Goal: Communication & Community: Connect with others

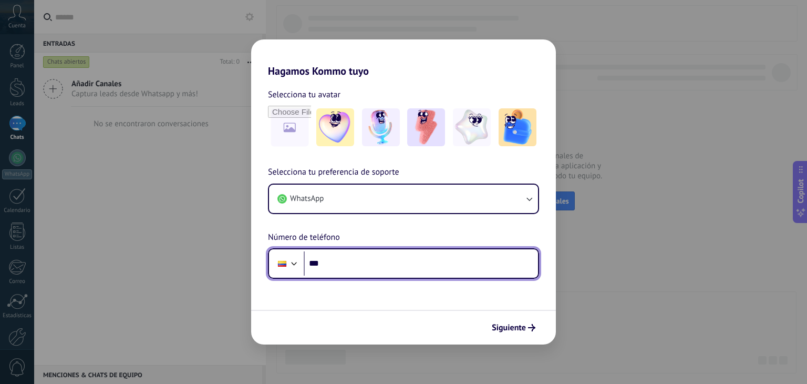
click at [429, 267] on input "***" at bounding box center [421, 263] width 234 height 24
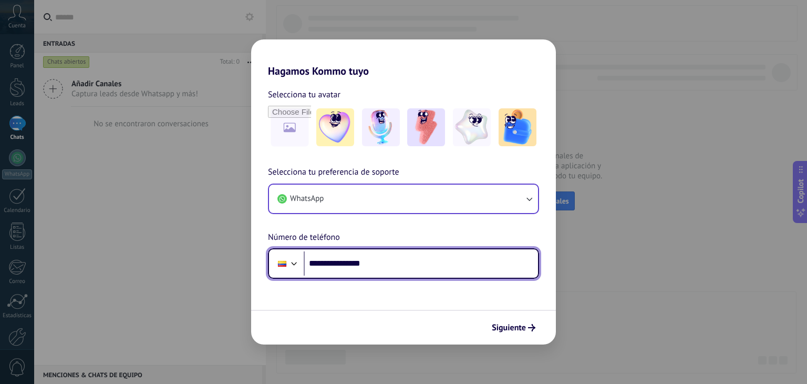
type input "**********"
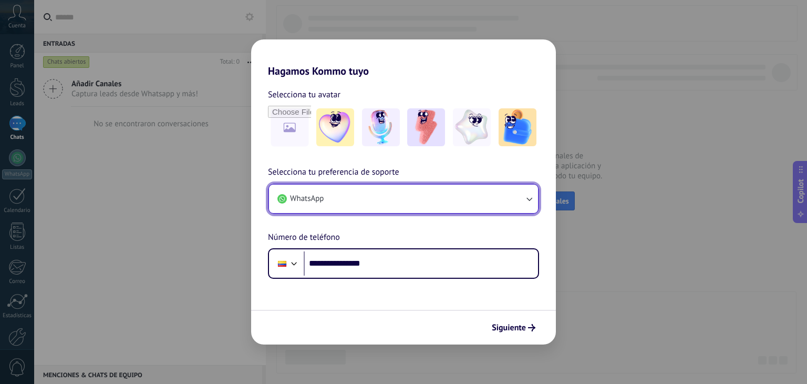
click at [530, 198] on icon "button" at bounding box center [529, 198] width 11 height 11
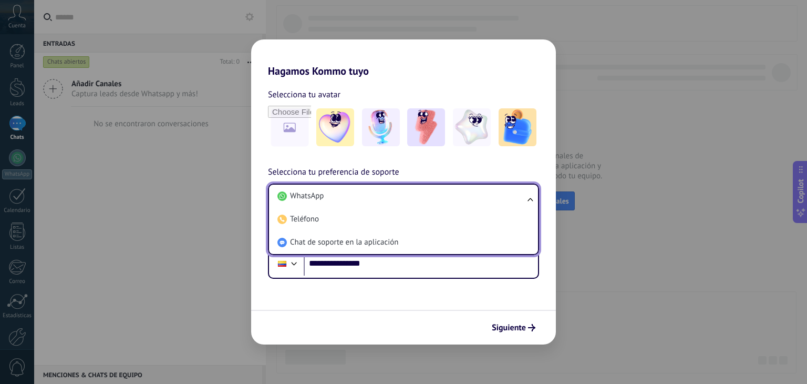
click at [530, 198] on ul "WhatsApp Teléfono Chat de soporte en la aplicación" at bounding box center [403, 218] width 271 height 71
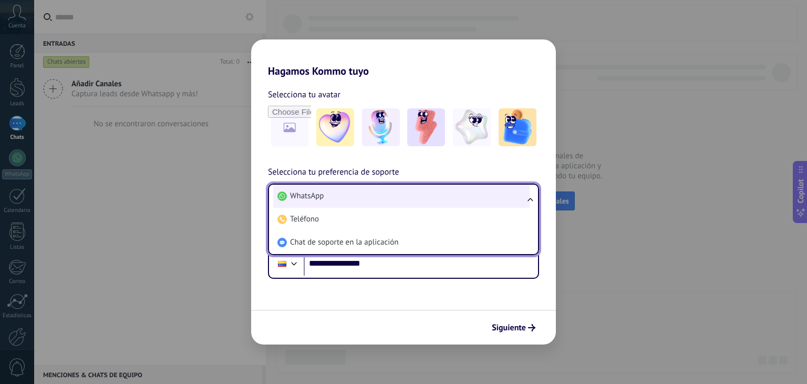
click at [463, 202] on li "WhatsApp" at bounding box center [401, 195] width 256 height 23
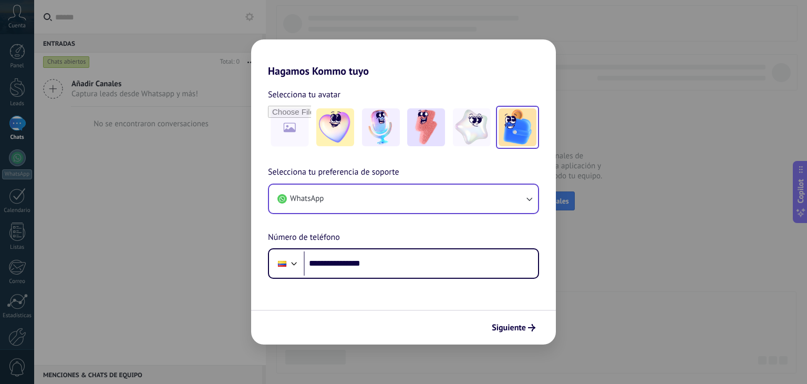
click at [519, 122] on img at bounding box center [518, 127] width 38 height 38
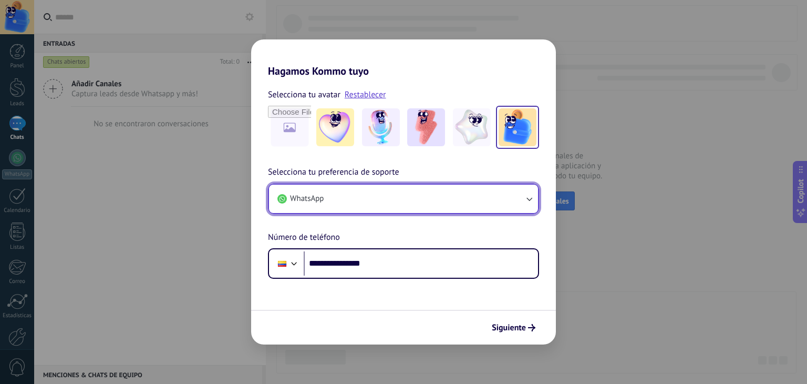
click at [526, 196] on icon "button" at bounding box center [529, 198] width 11 height 11
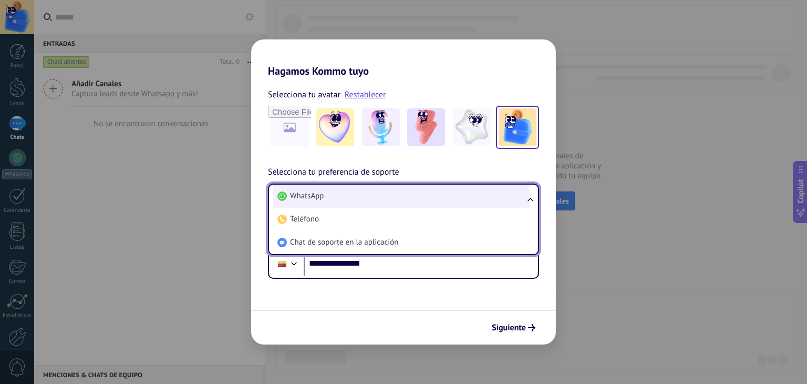
click at [405, 198] on li "WhatsApp" at bounding box center [401, 195] width 256 height 23
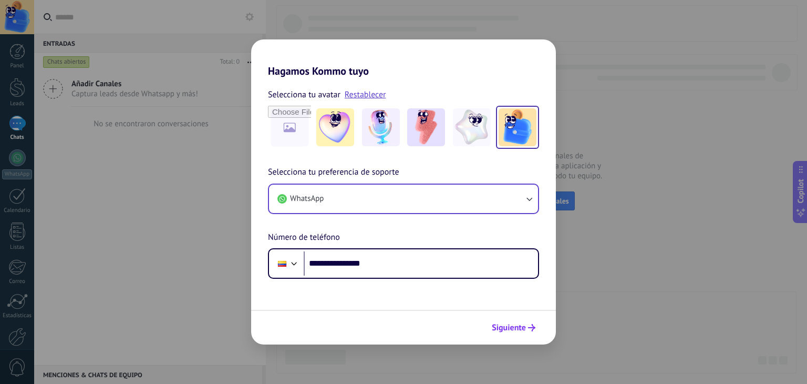
click at [522, 326] on span "Siguiente" at bounding box center [509, 327] width 34 height 7
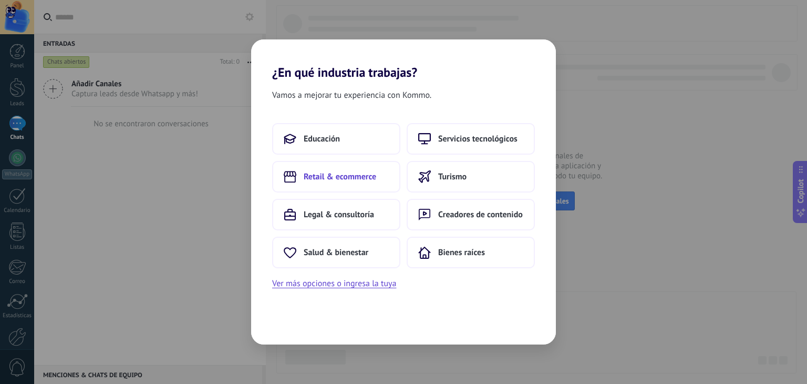
click at [354, 177] on span "Retail & ecommerce" at bounding box center [340, 176] width 73 height 11
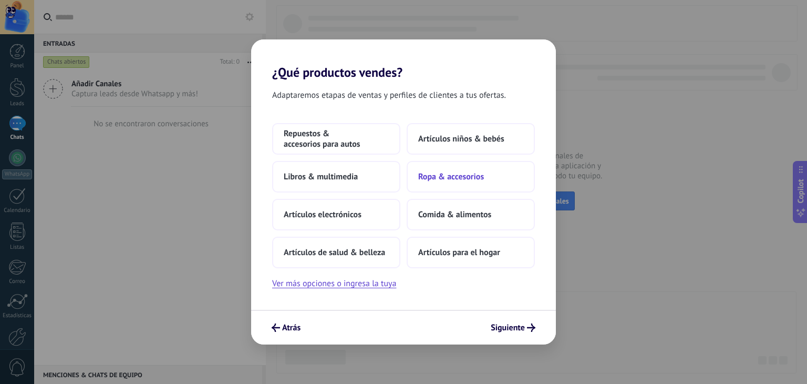
click at [441, 184] on button "Ropa & accesorios" at bounding box center [471, 177] width 128 height 32
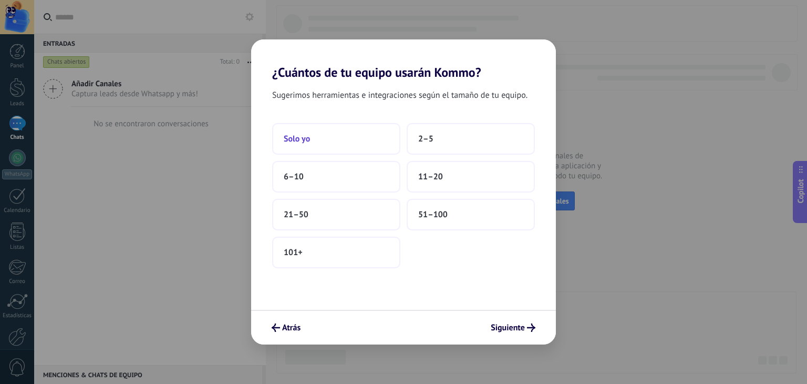
click at [349, 145] on button "Solo yo" at bounding box center [336, 139] width 128 height 32
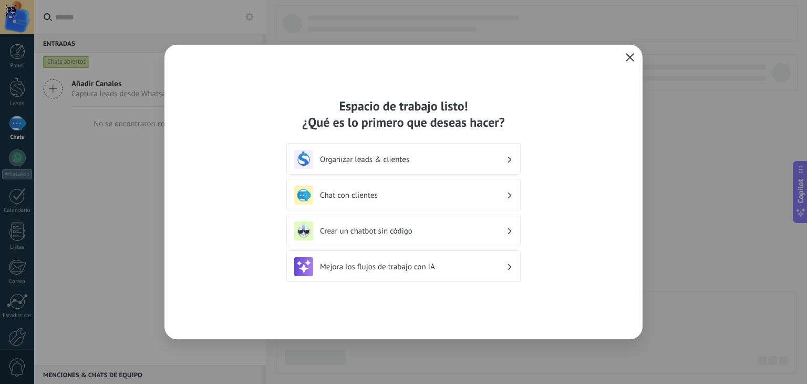
click at [628, 53] on icon "button" at bounding box center [630, 57] width 8 height 8
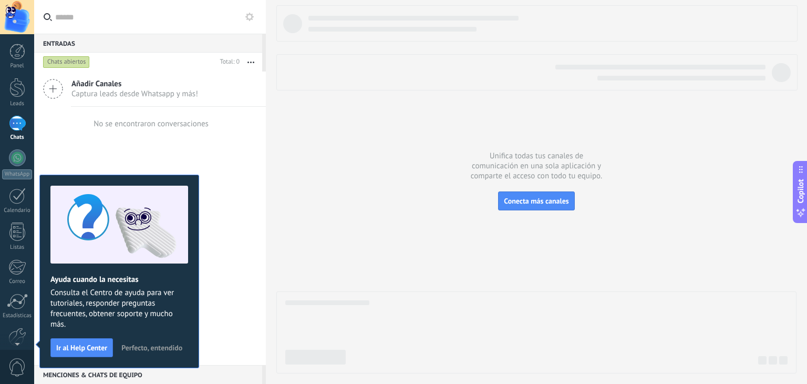
click at [260, 204] on div "Añadir Canales Captura leads desde Whatsapp y más! No se encontraron conversaci…" at bounding box center [150, 217] width 232 height 293
click at [19, 120] on div at bounding box center [17, 123] width 17 height 15
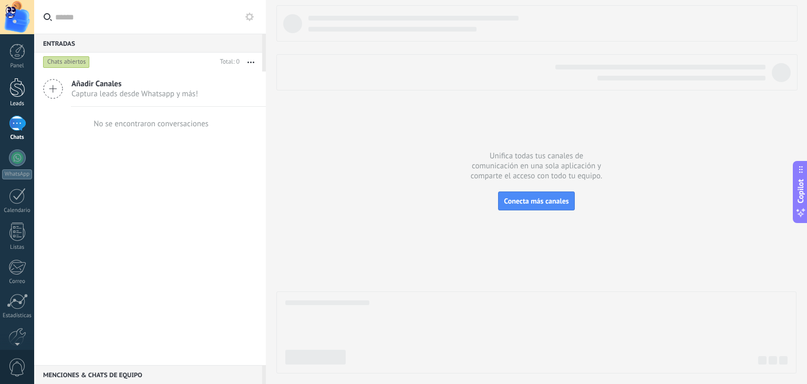
click at [17, 96] on div at bounding box center [17, 87] width 16 height 19
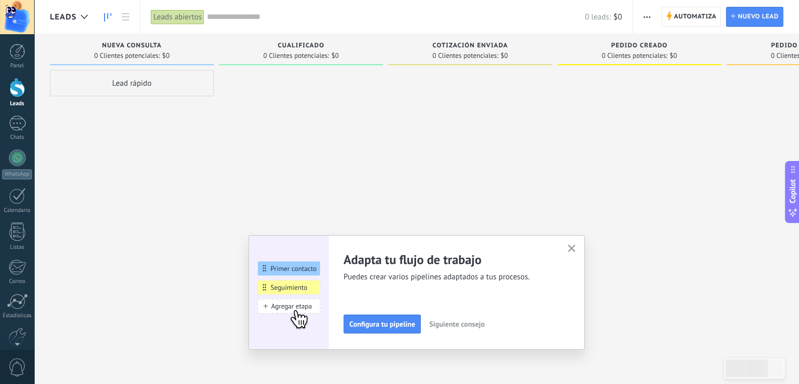
click at [251, 18] on input "text" at bounding box center [396, 17] width 378 height 11
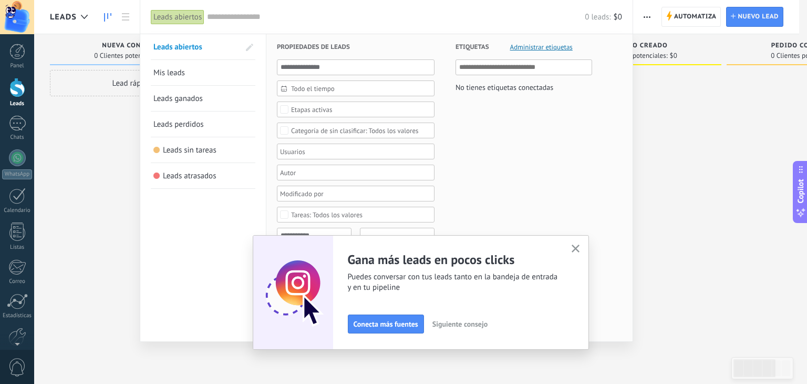
click at [573, 251] on icon "button" at bounding box center [576, 248] width 8 height 8
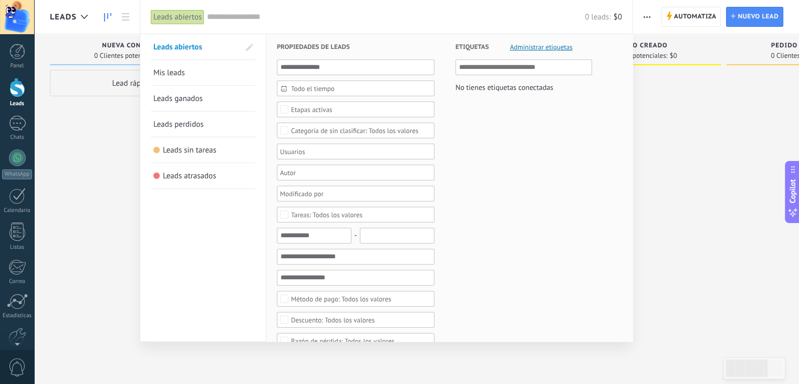
click at [343, 111] on span "Etapas activas" at bounding box center [356, 110] width 130 height 8
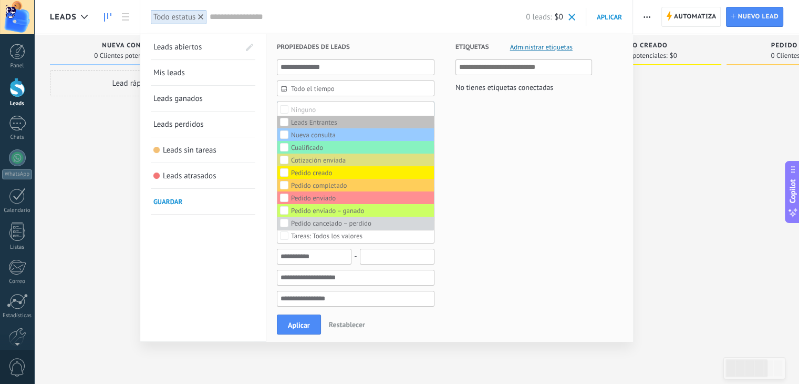
click at [174, 201] on span "Guardar" at bounding box center [167, 201] width 29 height 9
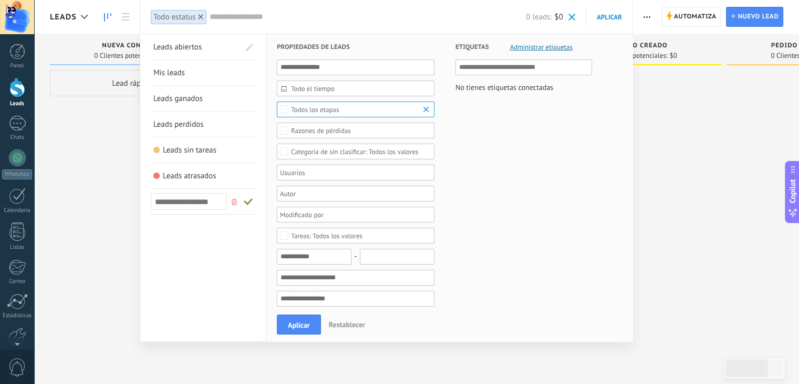
type input "*"
type input "*****"
click at [249, 201] on span at bounding box center [248, 201] width 9 height 7
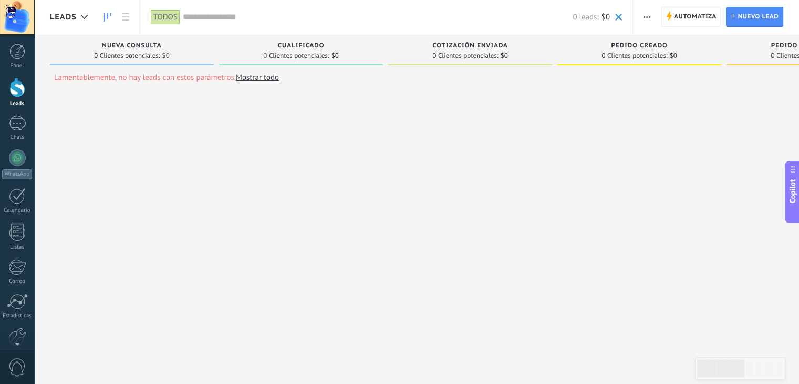
click at [330, 12] on input "text" at bounding box center [378, 17] width 390 height 11
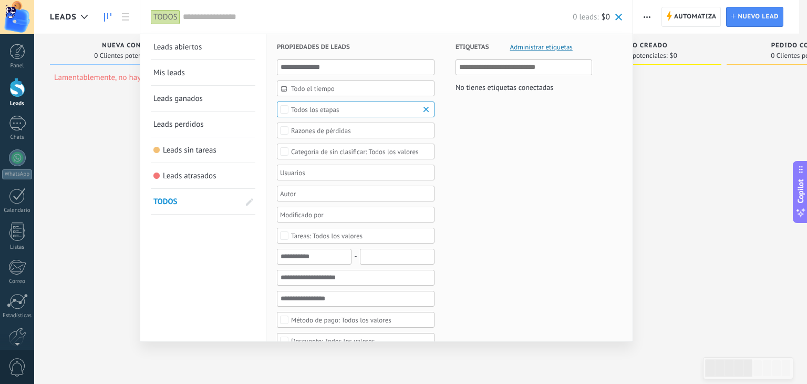
click at [248, 193] on span at bounding box center [250, 202] width 18 height 18
drag, startPoint x: 149, startPoint y: 202, endPoint x: 146, endPoint y: 52, distance: 150.8
click at [244, 46] on span at bounding box center [248, 47] width 9 height 7
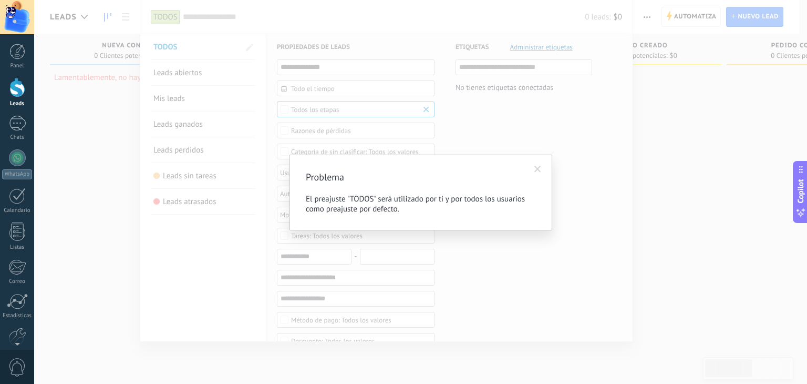
click at [534, 166] on span at bounding box center [537, 169] width 7 height 7
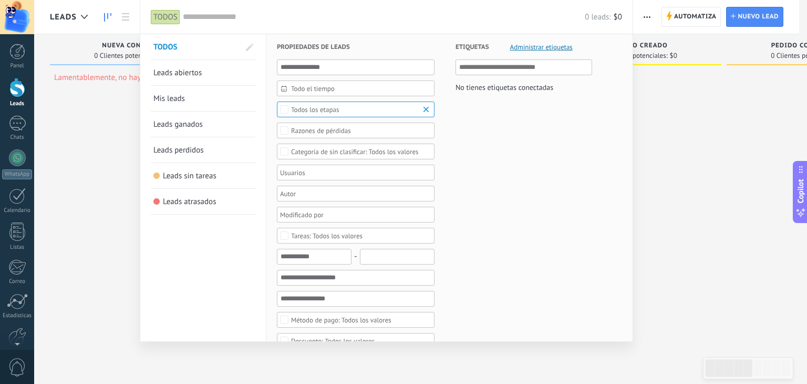
drag, startPoint x: 667, startPoint y: 204, endPoint x: 677, endPoint y: 231, distance: 29.1
click at [677, 231] on div at bounding box center [403, 192] width 807 height 384
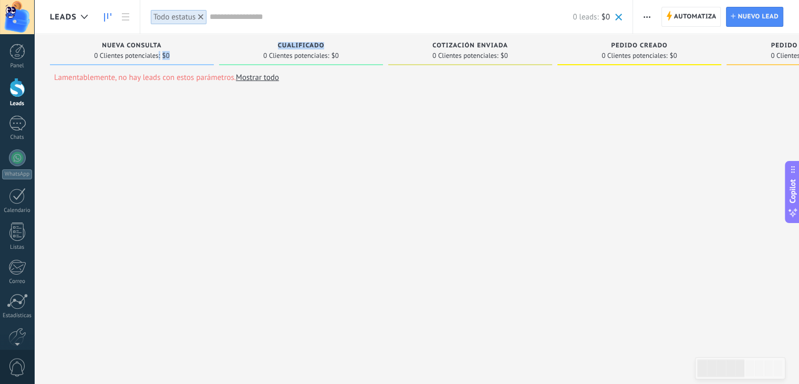
drag, startPoint x: 158, startPoint y: 51, endPoint x: 231, endPoint y: 57, distance: 73.8
click at [231, 57] on div "Lamentablemente, no hay leads con estos parámetros. Mostrar todo Leads Entrante…" at bounding box center [732, 52] width 1364 height 36
click at [334, 173] on div "Lamentablemente, no hay leads con estos parámetros. Mostrar todo Leads Entrante…" at bounding box center [732, 205] width 1364 height 342
click at [407, 16] on input "text" at bounding box center [391, 17] width 363 height 11
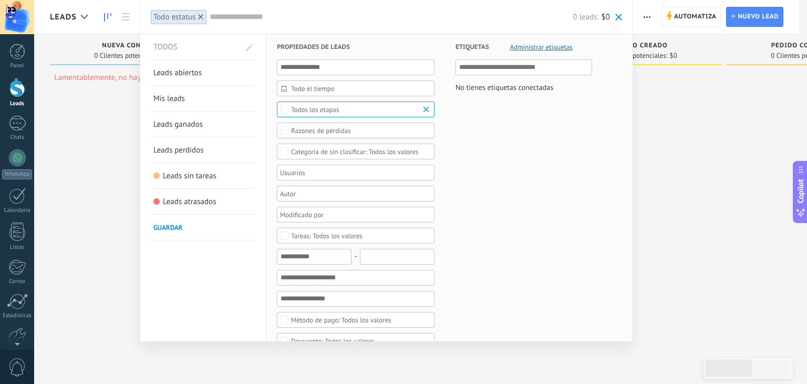
click at [729, 147] on div at bounding box center [403, 192] width 807 height 384
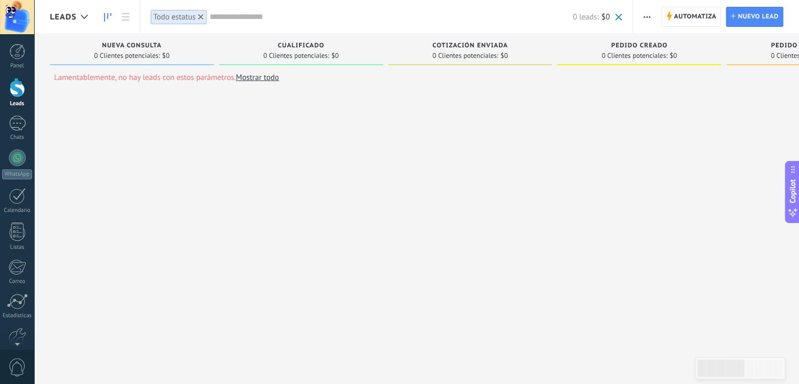
click at [261, 76] on link "Mostrar todo" at bounding box center [257, 78] width 43 height 10
drag, startPoint x: 179, startPoint y: 45, endPoint x: 302, endPoint y: 39, distance: 123.6
click at [312, 36] on div "Leads Entrantes Solicitudes: 0 0 0 0 0 0 0 0 0 Nueva consulta 0 Clientes potenc…" at bounding box center [563, 175] width 1026 height 282
drag, startPoint x: 175, startPoint y: 91, endPoint x: 282, endPoint y: 50, distance: 114.1
click at [307, 85] on div "Leads Entrantes Solicitudes: 0 0 0 0 0 0 0 0 0 Nueva consulta 0 Clientes potenc…" at bounding box center [563, 175] width 1026 height 282
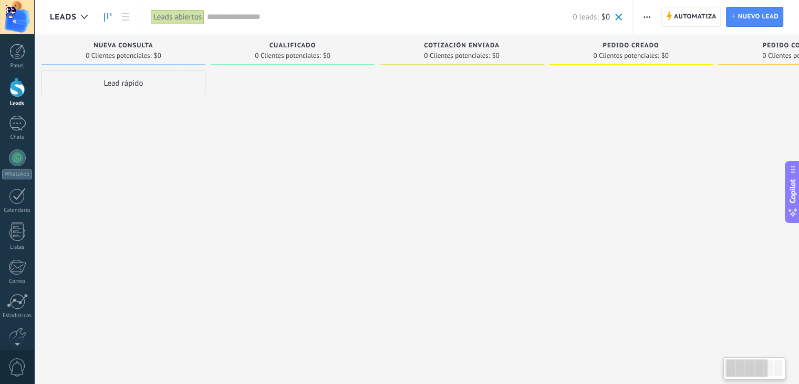
drag, startPoint x: 269, startPoint y: 36, endPoint x: 307, endPoint y: 43, distance: 39.1
click at [307, 43] on div "Cualificado 0 Clientes potenciales: $0" at bounding box center [293, 49] width 164 height 31
drag, startPoint x: 362, startPoint y: 52, endPoint x: 259, endPoint y: 60, distance: 103.9
click at [259, 60] on div "Leads Entrantes Solicitudes: 0 0 0 0 0 0 0 0 0 Nueva consulta 0 Clientes potenc…" at bounding box center [547, 175] width 1026 height 282
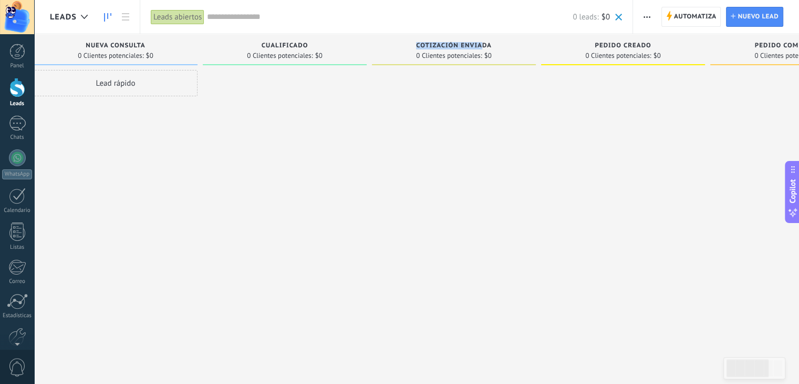
drag, startPoint x: 481, startPoint y: 43, endPoint x: 289, endPoint y: 74, distance: 195.3
click at [289, 74] on div "Leads Entrantes Solicitudes: 0 0 0 0 0 0 0 0 0 Nueva consulta 0 Clientes potenc…" at bounding box center [547, 175] width 1026 height 282
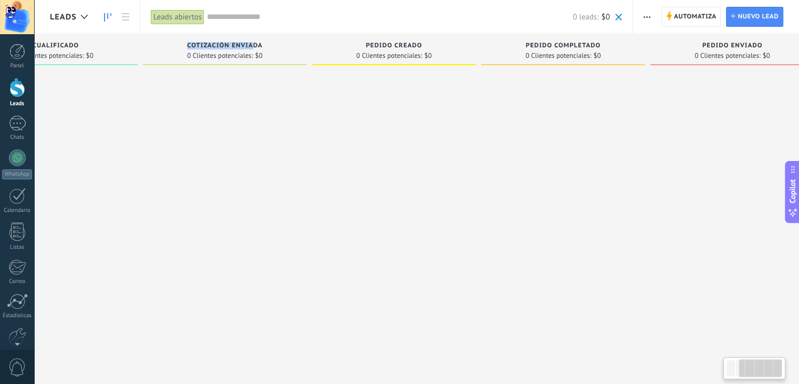
scroll to position [0, 276]
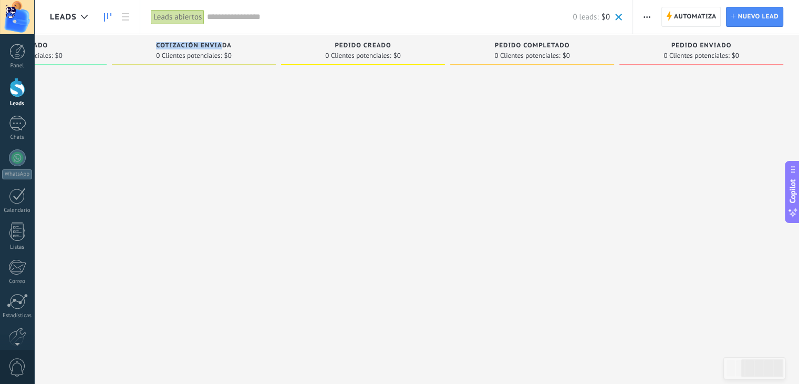
click at [559, 170] on div at bounding box center [532, 193] width 164 height 246
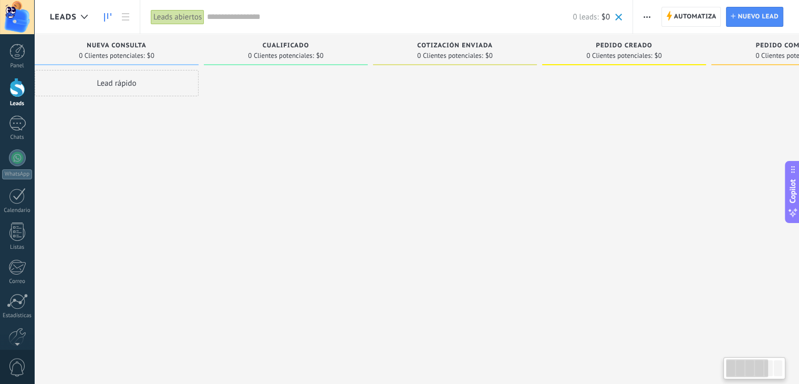
scroll to position [0, 0]
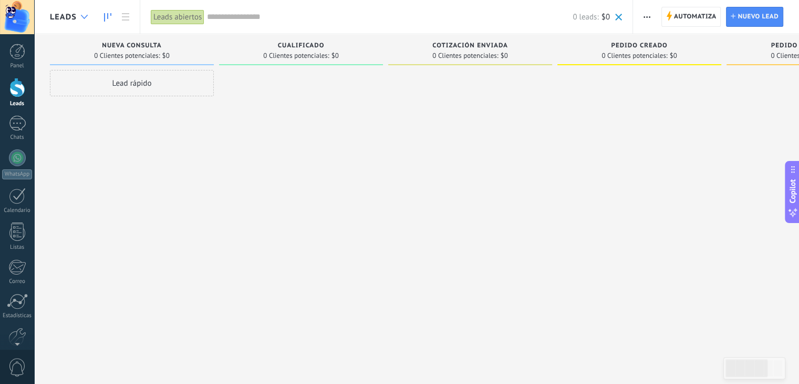
click at [79, 12] on div at bounding box center [84, 17] width 17 height 20
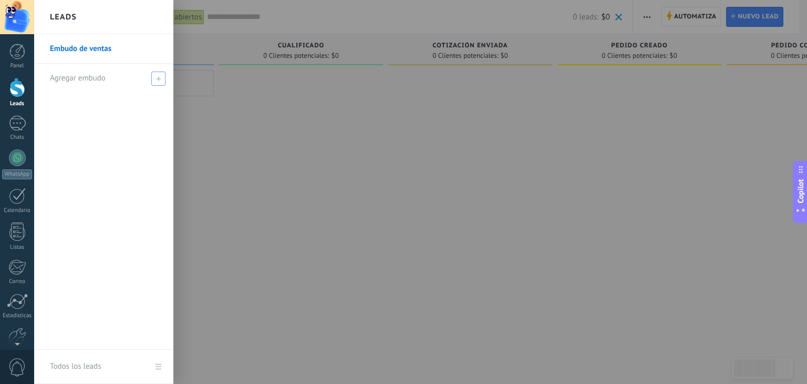
click at [153, 74] on span at bounding box center [158, 78] width 14 height 14
click at [162, 71] on span at bounding box center [160, 77] width 12 height 13
click at [138, 15] on div "Leads" at bounding box center [103, 17] width 139 height 34
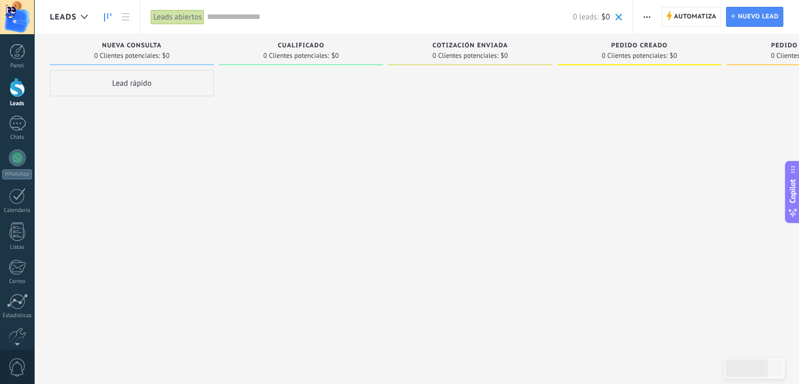
click at [138, 15] on div "Leads" at bounding box center [87, 17] width 106 height 34
click at [682, 22] on span "Automatiza" at bounding box center [695, 16] width 43 height 19
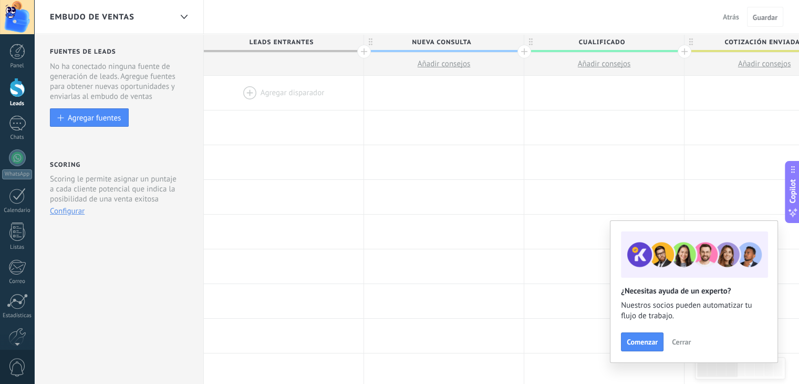
click at [456, 48] on span "Nueva consulta" at bounding box center [441, 42] width 155 height 16
click at [564, 13] on div "Embudo de ventas Atrás Cancelar Guardar" at bounding box center [416, 17] width 765 height 34
click at [288, 95] on div at bounding box center [284, 93] width 160 height 34
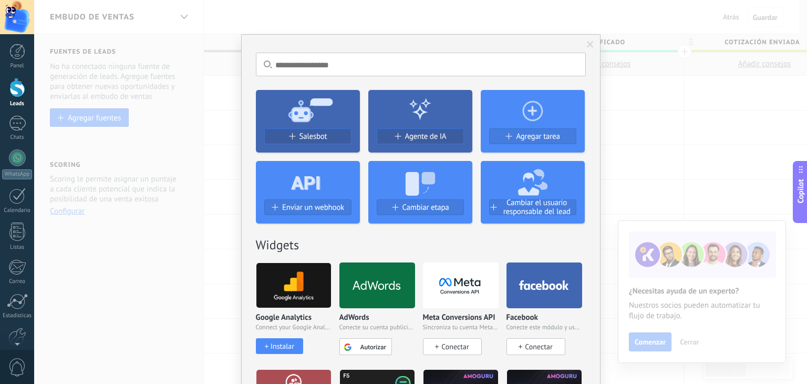
click at [589, 42] on span at bounding box center [590, 44] width 7 height 7
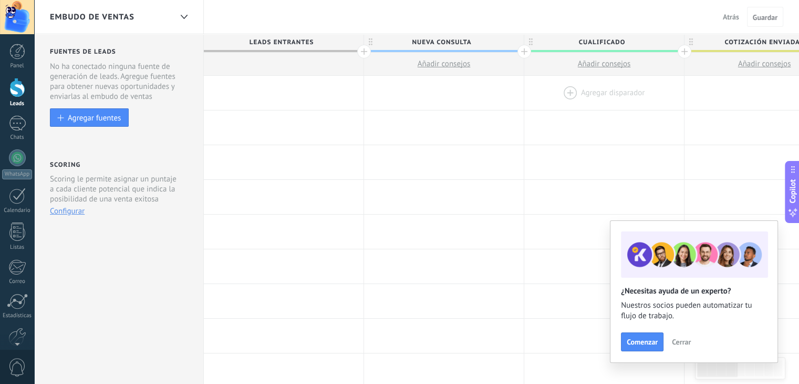
click at [639, 97] on div at bounding box center [604, 93] width 160 height 34
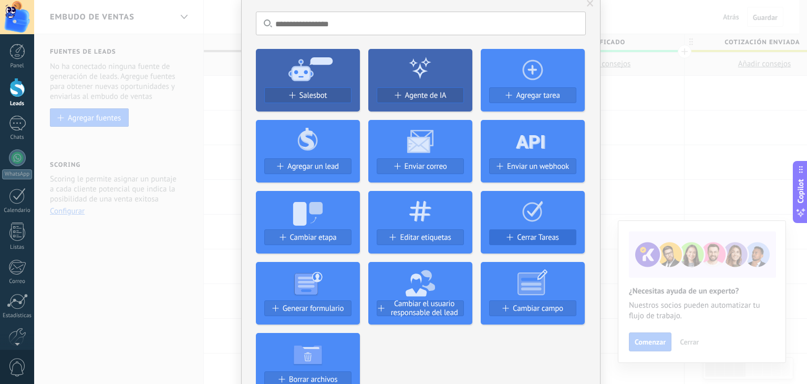
scroll to position [42, 0]
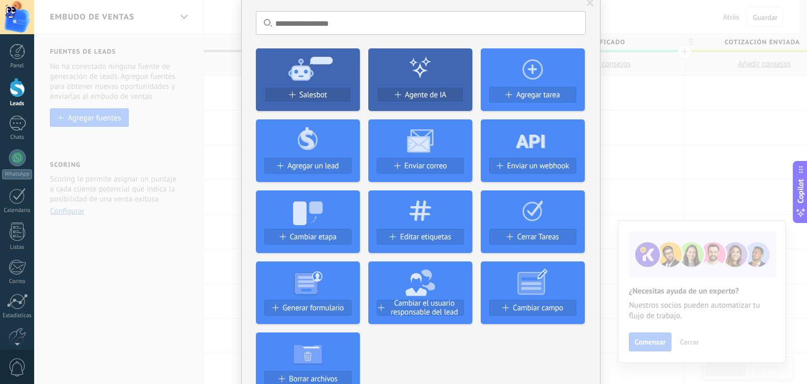
click at [587, 6] on span at bounding box center [590, 2] width 7 height 7
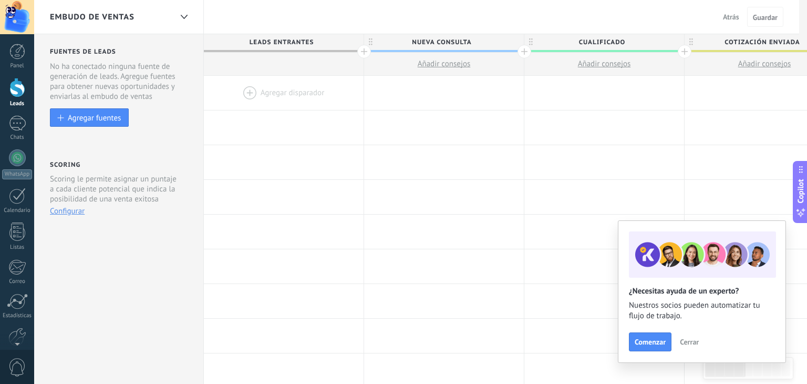
scroll to position [0, 0]
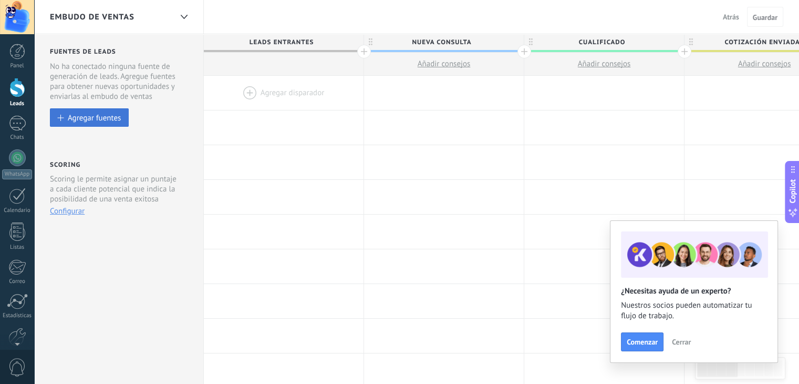
click at [76, 120] on div "Agregar fuentes" at bounding box center [94, 117] width 53 height 9
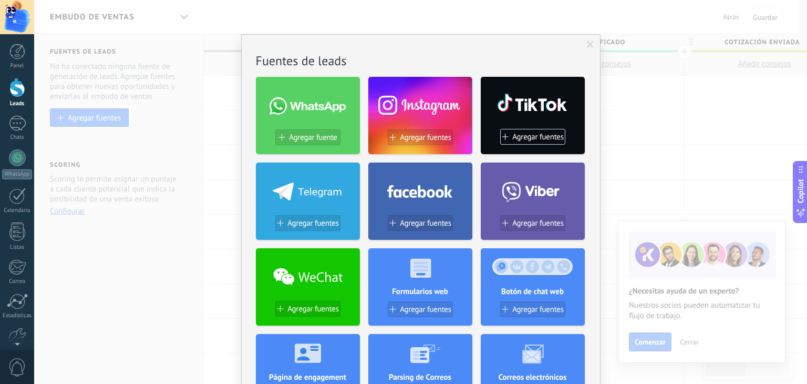
click at [101, 181] on div "No hay resultados Fuentes de leads Agregar fuente Agregar fuentes Agregar fuent…" at bounding box center [420, 192] width 773 height 384
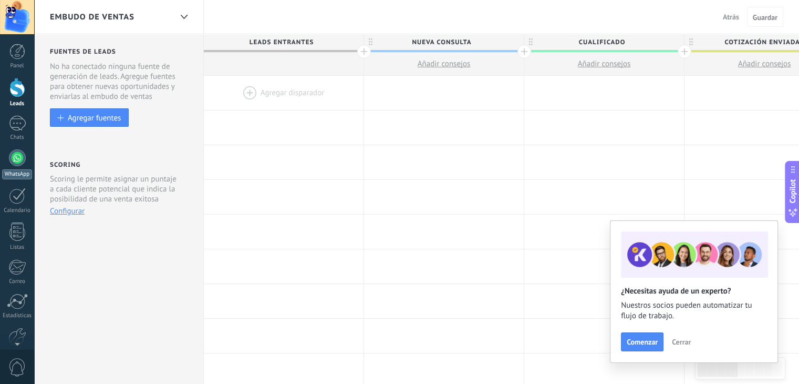
click at [13, 155] on div at bounding box center [17, 157] width 17 height 17
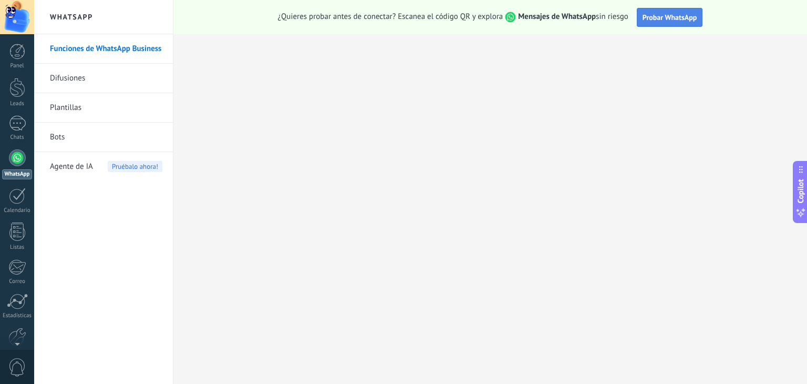
click at [659, 18] on span "Probar WhatsApp" at bounding box center [670, 17] width 55 height 9
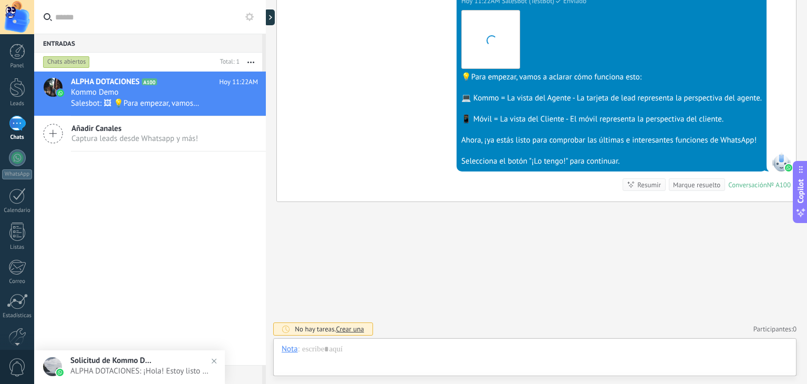
scroll to position [15, 0]
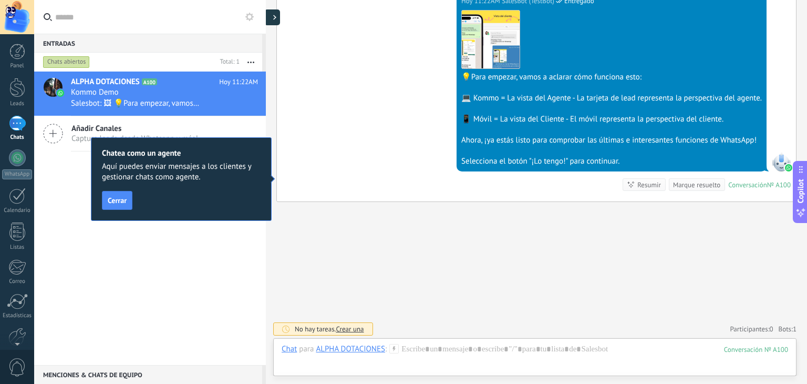
click at [275, 16] on use at bounding box center [274, 17] width 3 height 5
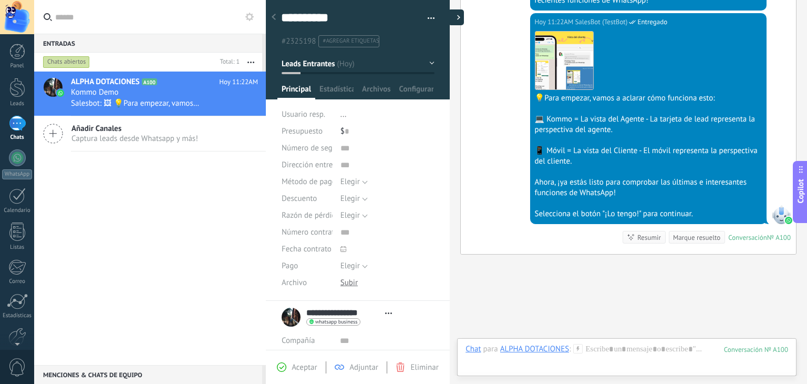
type textarea "**********"
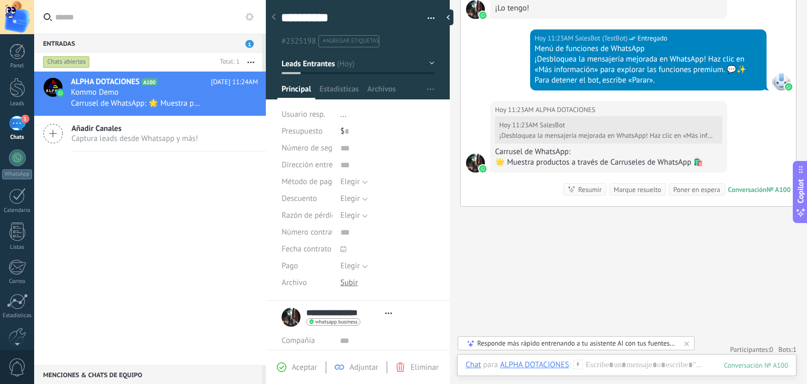
scroll to position [780, 0]
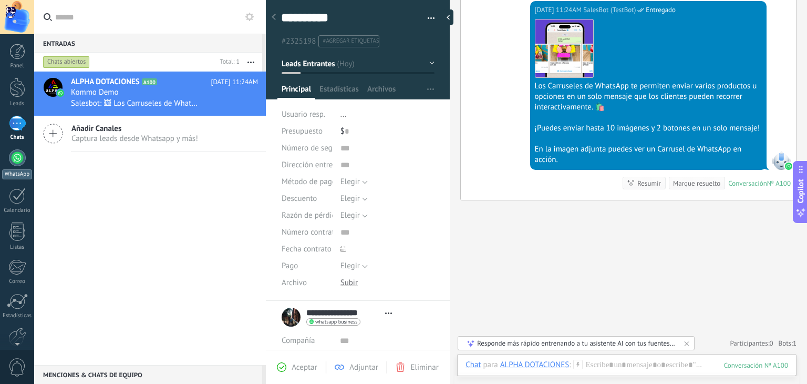
click at [18, 168] on link "WhatsApp" at bounding box center [17, 164] width 34 height 30
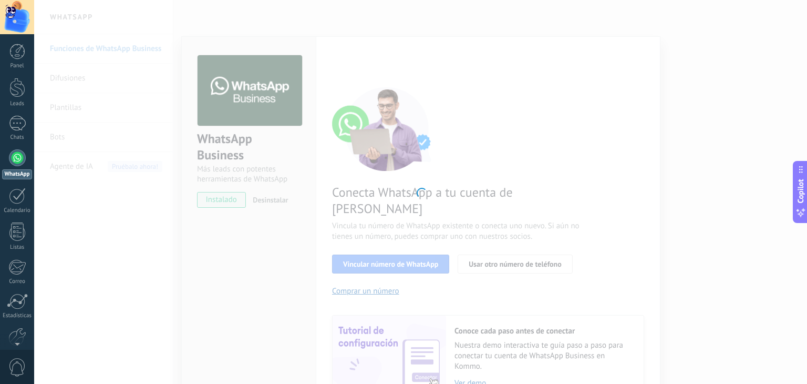
click at [469, 184] on div at bounding box center [420, 192] width 773 height 384
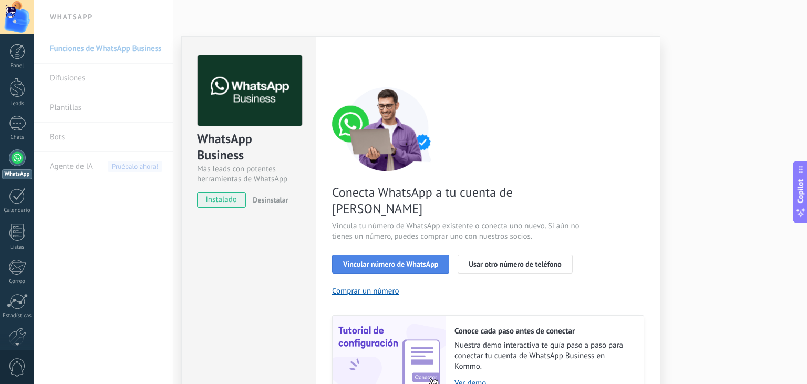
click at [401, 260] on span "Vincular número de WhatsApp" at bounding box center [390, 263] width 95 height 7
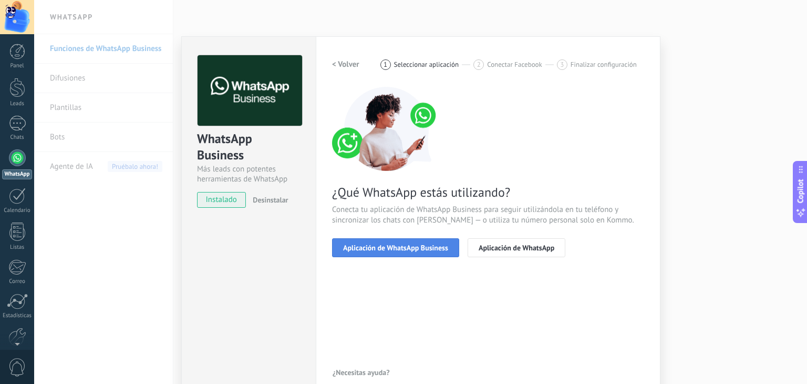
click at [420, 252] on button "Aplicación de WhatsApp Business" at bounding box center [395, 247] width 127 height 19
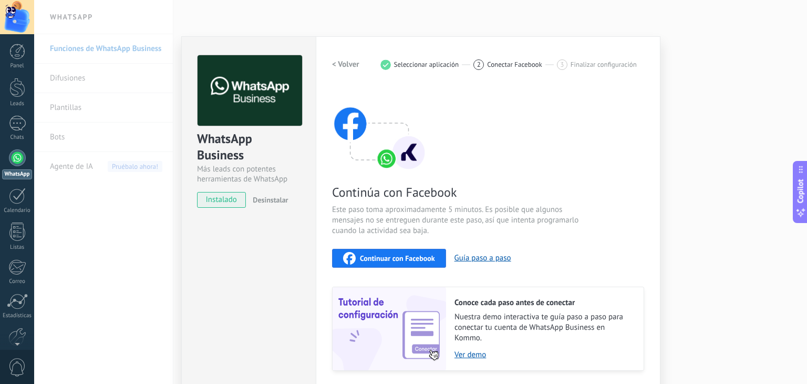
click at [431, 258] on span "Continuar con Facebook" at bounding box center [397, 257] width 75 height 7
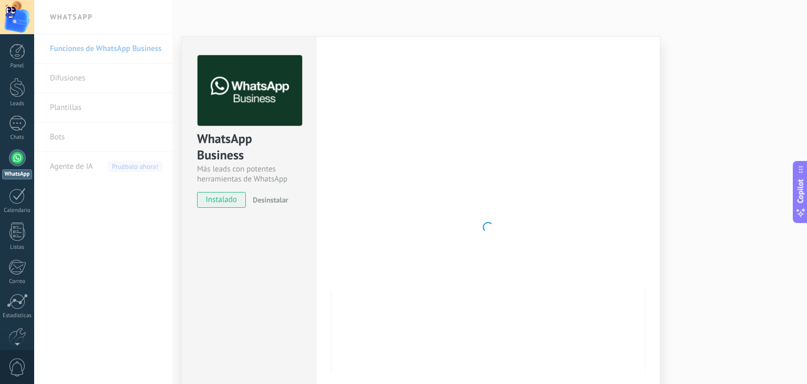
click at [469, 137] on div at bounding box center [488, 227] width 312 height 344
click at [220, 203] on span "instalado" at bounding box center [222, 200] width 48 height 16
